Goal: Information Seeking & Learning: Compare options

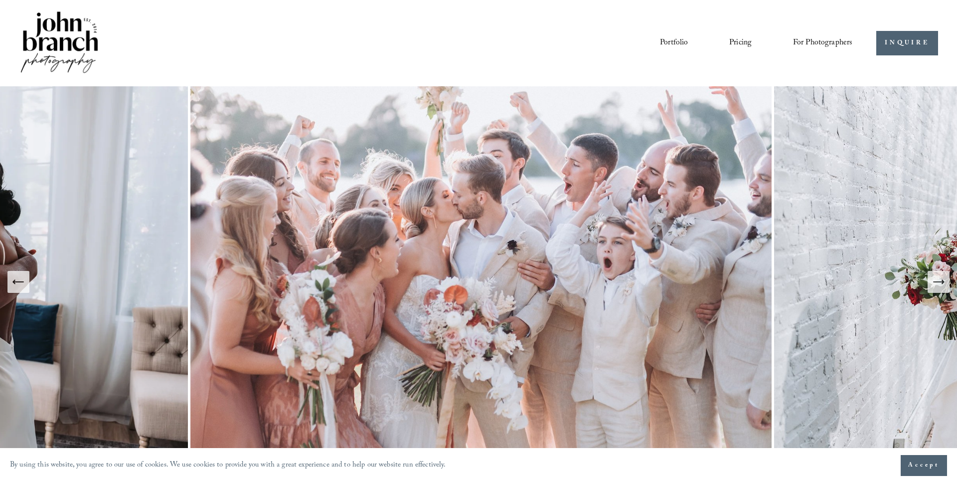
click at [0, 0] on span "Presets" at bounding box center [0, 0] width 0 height 0
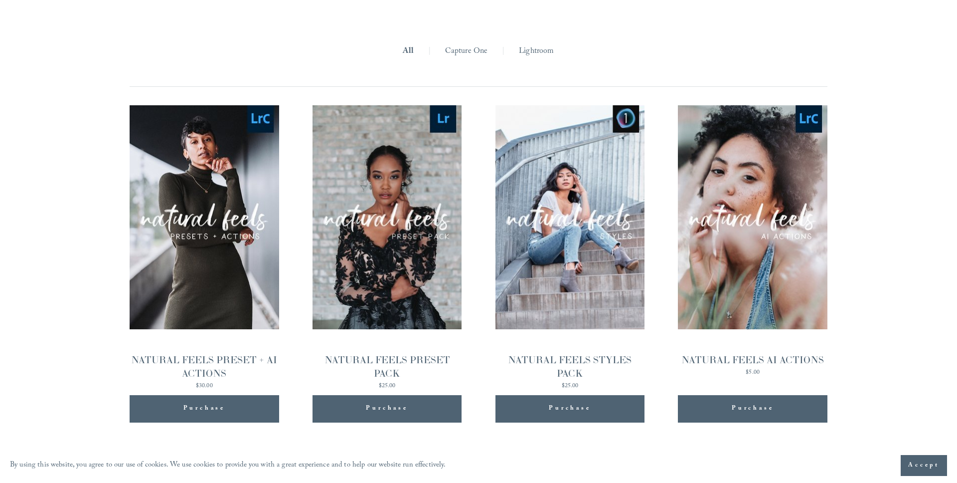
scroll to position [1003, 0]
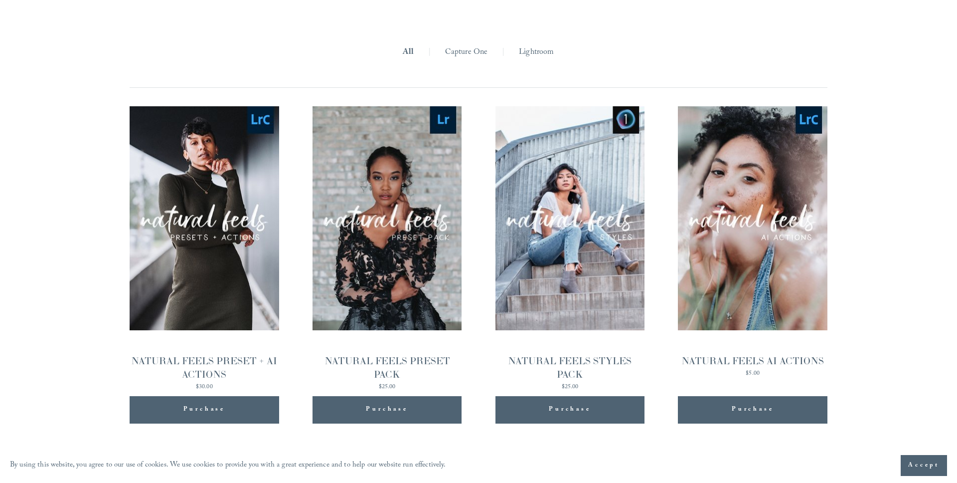
click at [526, 51] on link "Lightroom" at bounding box center [536, 52] width 35 height 15
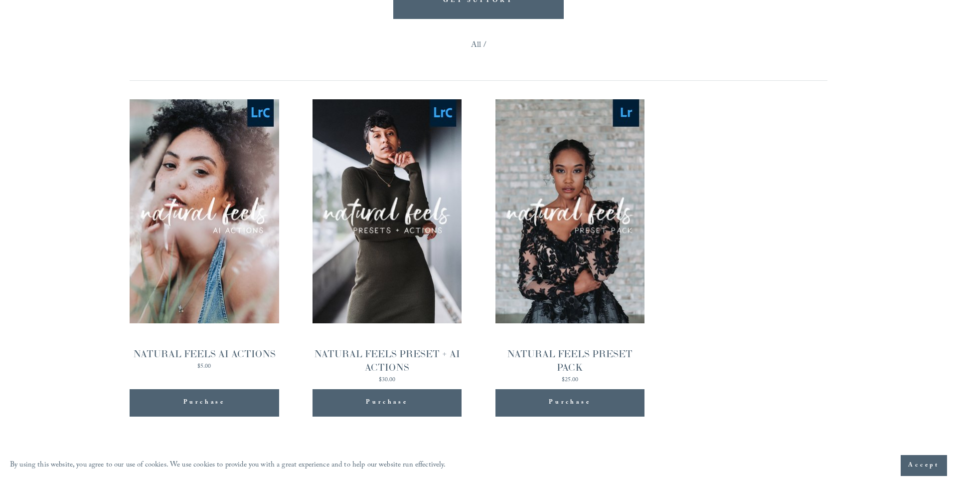
scroll to position [984, 0]
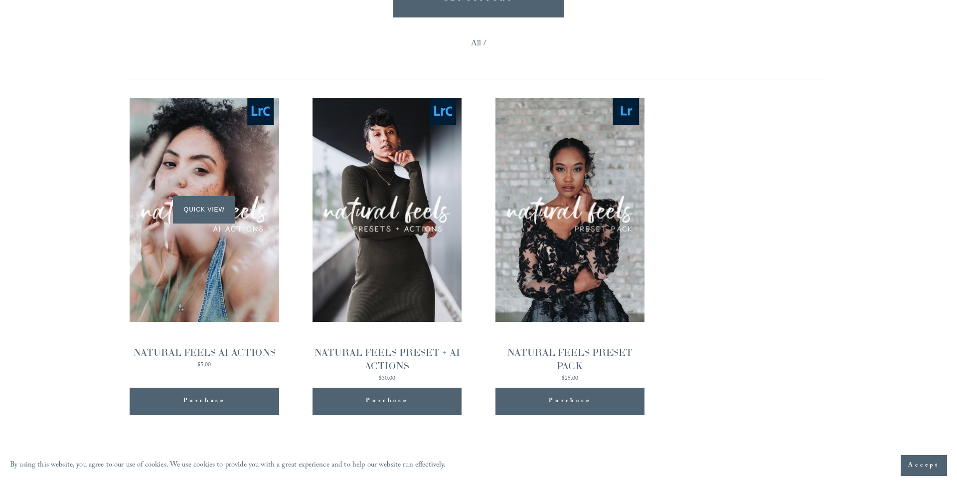
click at [238, 281] on div "Quick View" at bounding box center [205, 210] width 150 height 224
click at [545, 255] on div "Quick View" at bounding box center [571, 210] width 150 height 224
click at [399, 233] on div "Quick View" at bounding box center [388, 210] width 150 height 224
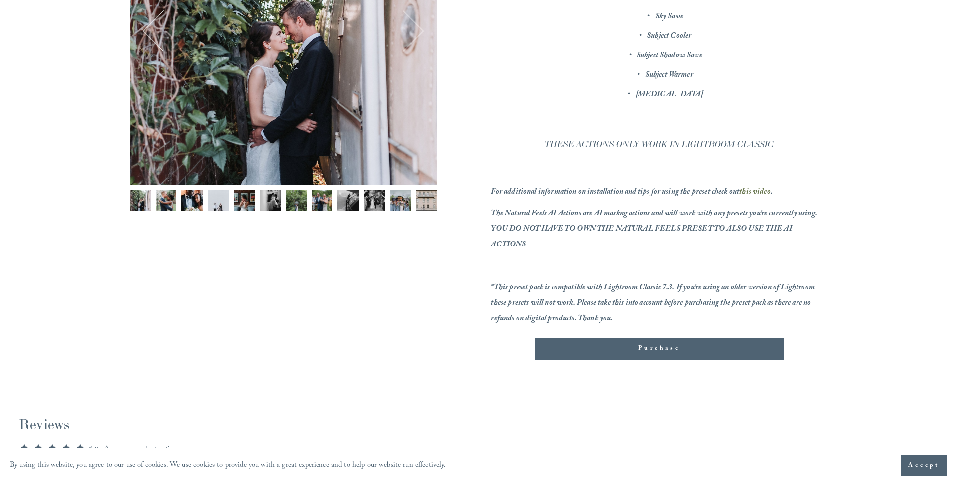
scroll to position [265, 0]
click at [297, 191] on img "Image 7 of 12" at bounding box center [296, 199] width 21 height 21
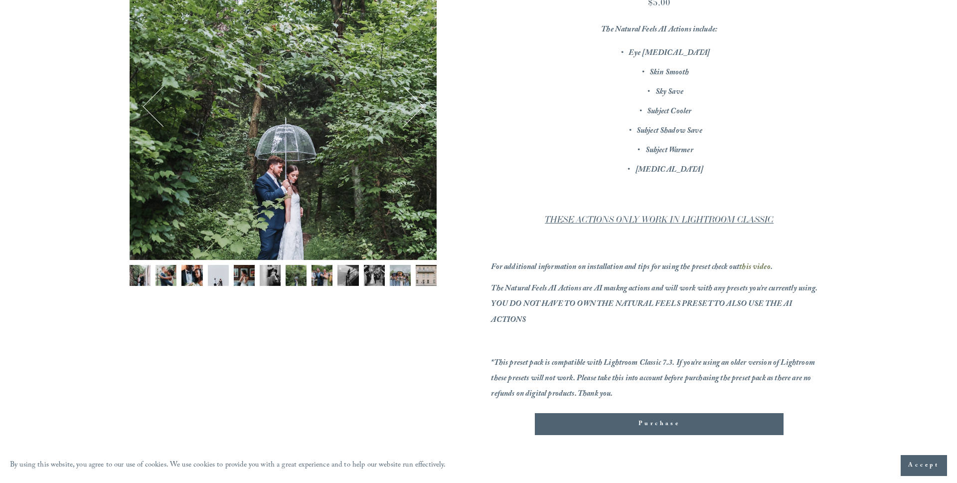
scroll to position [187, 0]
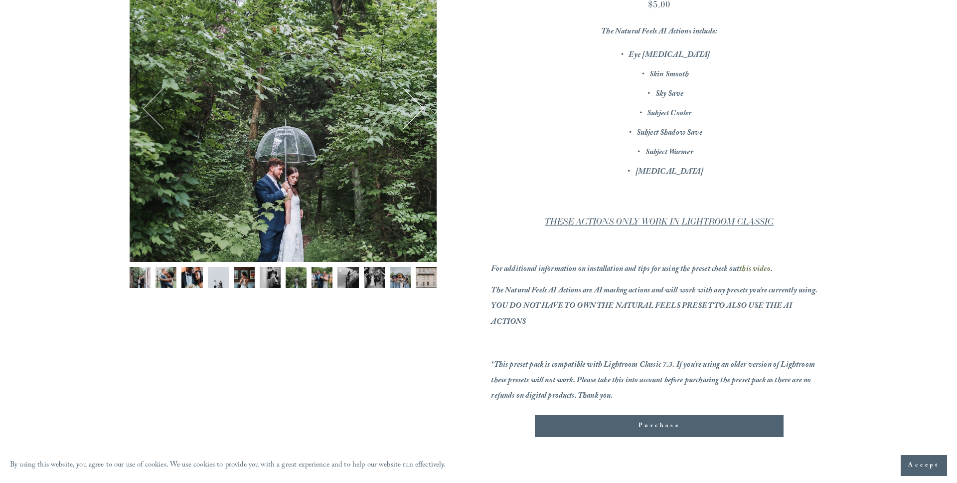
click at [322, 264] on div "7 / 12 Image 1 of 12 Image 2 of 12 Image 3 of 12" at bounding box center [283, 148] width 307 height 387
click at [323, 279] on img "Image 8 of 12" at bounding box center [322, 277] width 21 height 21
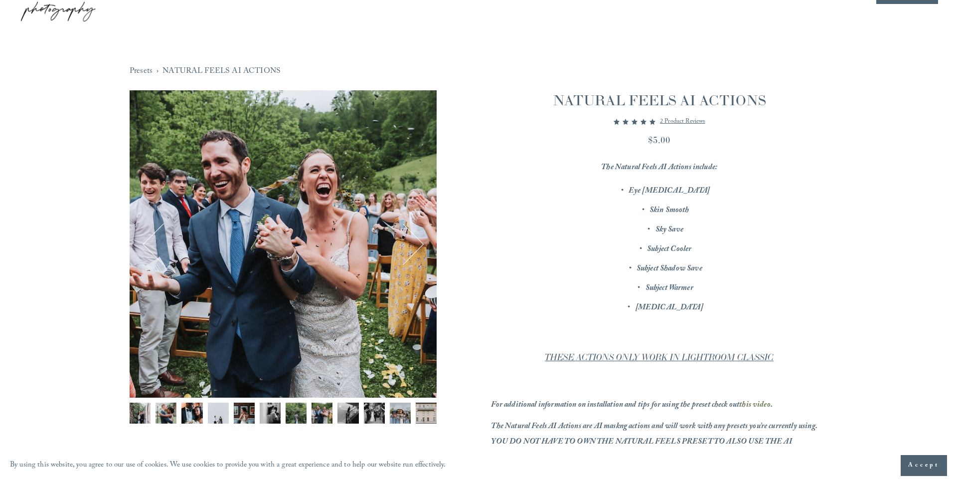
scroll to position [48, 0]
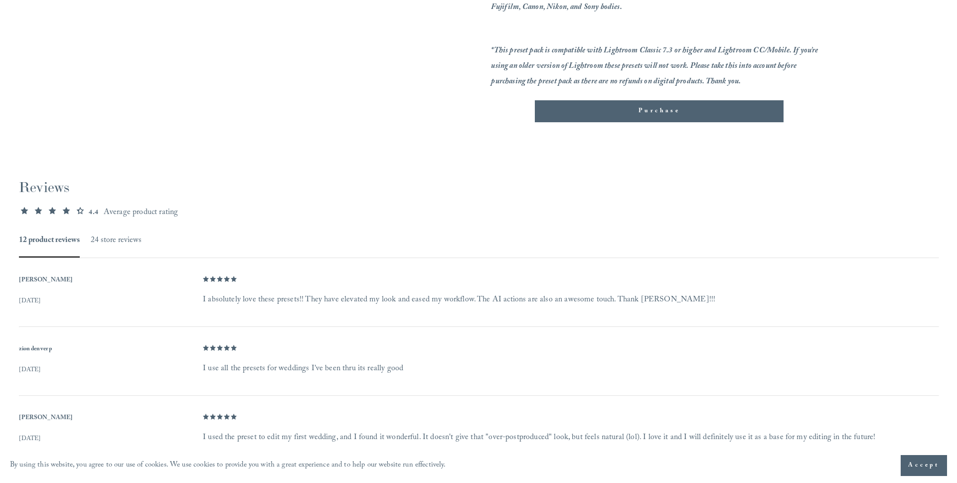
scroll to position [563, 0]
